Goal: Entertainment & Leisure: Consume media (video, audio)

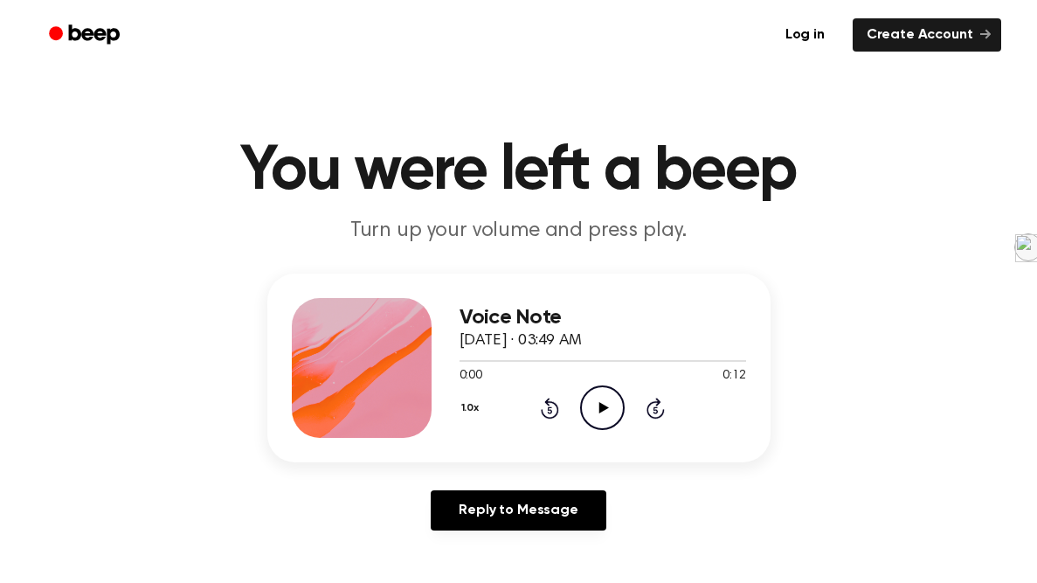
click at [595, 391] on icon "Play Audio" at bounding box center [602, 407] width 45 height 45
click at [603, 397] on icon "Play Audio" at bounding box center [602, 407] width 45 height 45
click at [605, 400] on icon "Pause Audio" at bounding box center [602, 407] width 45 height 45
click at [605, 400] on icon "Play Audio" at bounding box center [602, 407] width 45 height 45
click at [605, 383] on div "0:07 0:12" at bounding box center [602, 376] width 286 height 18
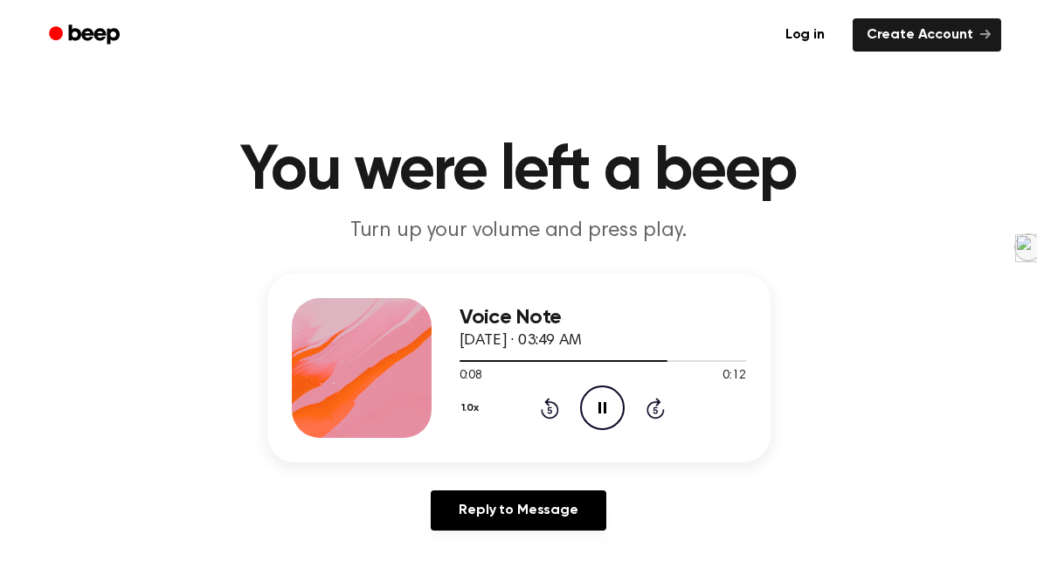
click at [597, 403] on icon "Pause Audio" at bounding box center [602, 407] width 45 height 45
click at [592, 414] on icon "Play Audio" at bounding box center [602, 407] width 45 height 45
click at [592, 414] on icon "Pause Audio" at bounding box center [602, 407] width 45 height 45
click at [592, 414] on icon "Play Audio" at bounding box center [602, 407] width 45 height 45
click at [603, 401] on icon "Play Audio" at bounding box center [602, 407] width 45 height 45
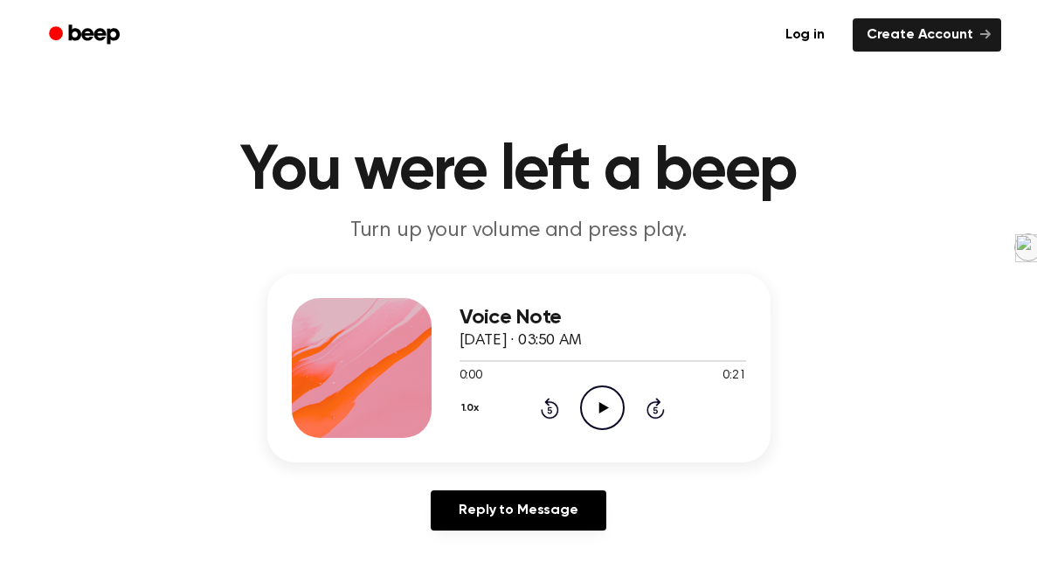
click at [604, 398] on icon "Play Audio" at bounding box center [602, 407] width 45 height 45
click at [611, 417] on icon "Play Audio" at bounding box center [602, 407] width 45 height 45
click at [611, 417] on icon "Pause Audio" at bounding box center [602, 407] width 45 height 45
click at [601, 410] on icon at bounding box center [604, 407] width 10 height 11
click at [596, 411] on icon "Play Audio" at bounding box center [602, 407] width 45 height 45
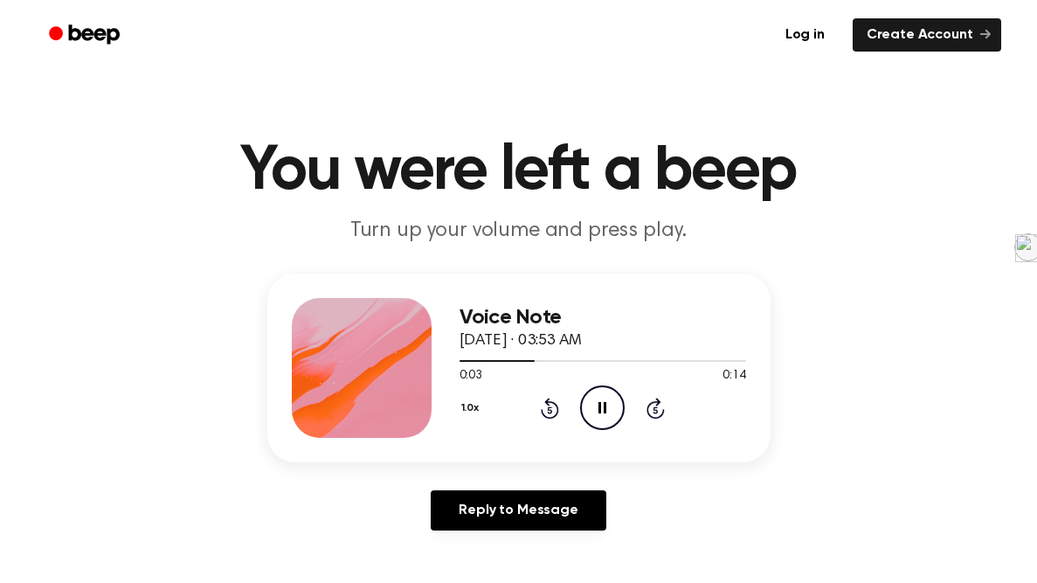
click at [596, 411] on icon "Pause Audio" at bounding box center [602, 407] width 45 height 45
click at [596, 411] on icon "Play Audio" at bounding box center [602, 407] width 45 height 45
click at [596, 411] on icon "Pause Audio" at bounding box center [602, 407] width 45 height 45
click at [596, 411] on icon "Play Audio" at bounding box center [602, 407] width 45 height 45
click at [610, 404] on icon "Play Audio" at bounding box center [602, 407] width 45 height 45
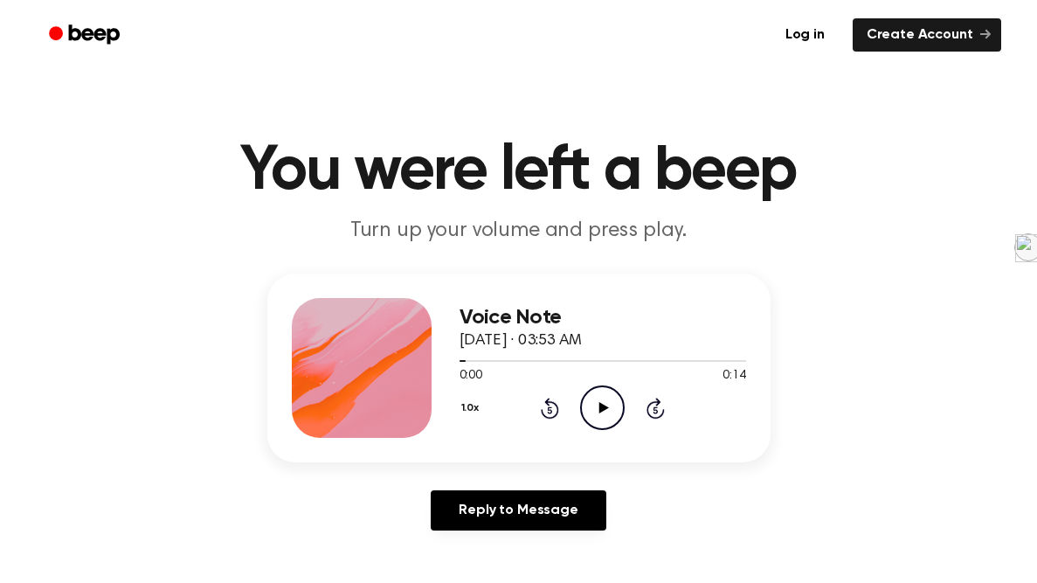
click at [609, 398] on icon "Play Audio" at bounding box center [602, 407] width 45 height 45
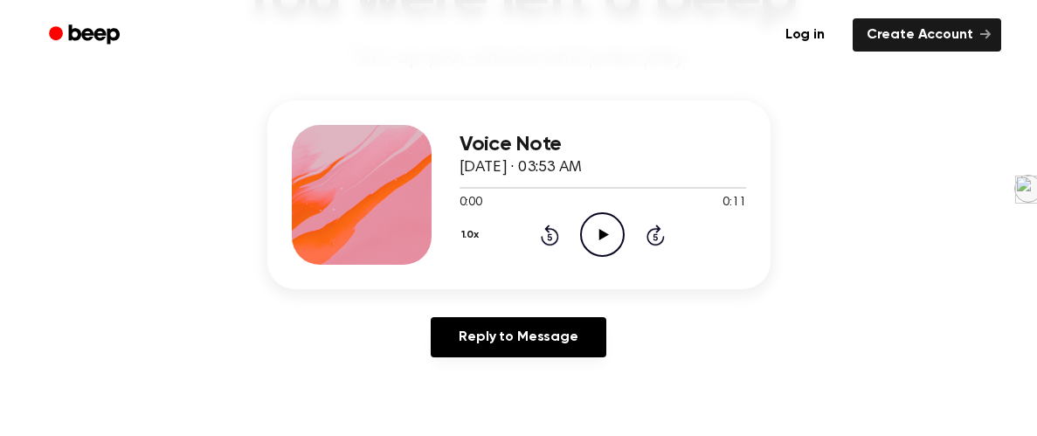
scroll to position [183, 0]
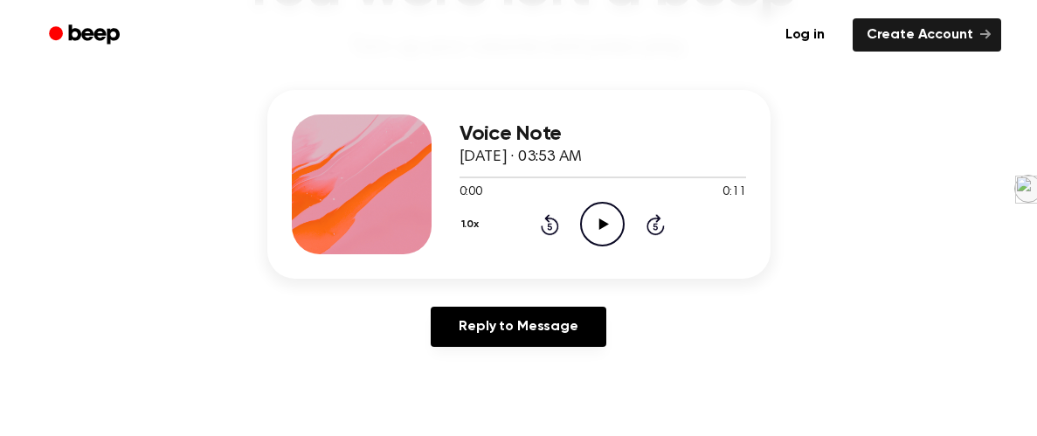
click at [583, 225] on icon "Play Audio" at bounding box center [602, 224] width 45 height 45
click at [586, 227] on icon "Play Audio" at bounding box center [602, 224] width 45 height 45
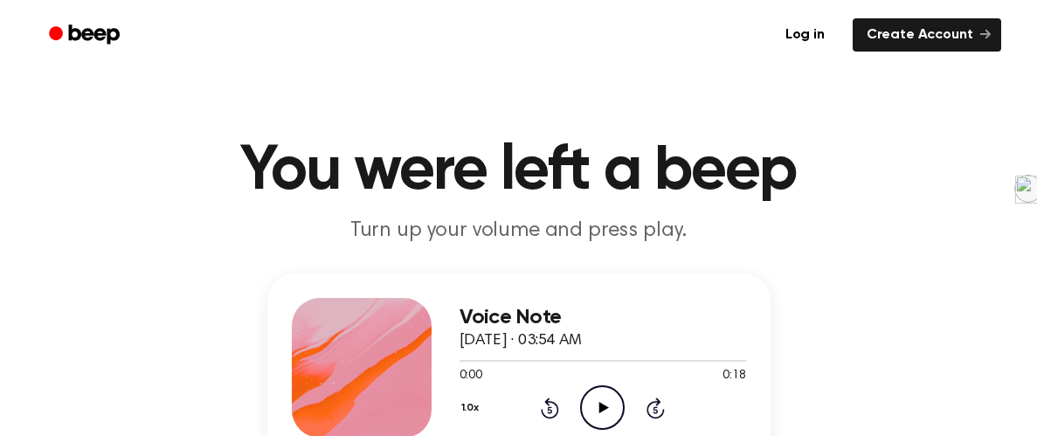
click at [597, 410] on icon "Play Audio" at bounding box center [602, 407] width 45 height 45
